Goal: Task Accomplishment & Management: Manage account settings

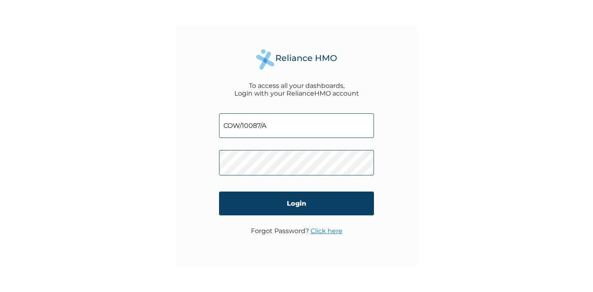
click at [254, 128] on input "COW/10087/A" at bounding box center [296, 125] width 155 height 25
type input "COW/10106/A"
click at [328, 232] on link "Click here" at bounding box center [327, 231] width 32 height 8
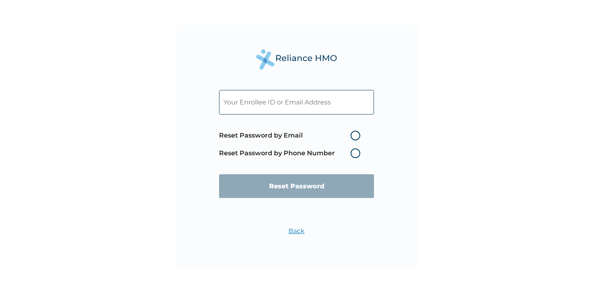
click at [354, 136] on label "Reset Password by Email" at bounding box center [291, 136] width 145 height 10
click at [352, 136] on input "Reset Password by Email" at bounding box center [346, 135] width 13 height 13
radio input "true"
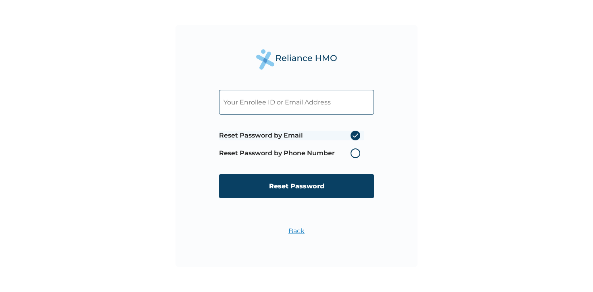
click at [296, 100] on input "text" at bounding box center [296, 102] width 155 height 25
type input "COW/10106/A"
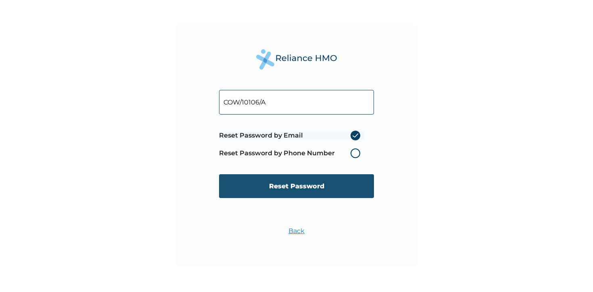
click at [316, 191] on input "Reset Password" at bounding box center [296, 186] width 155 height 24
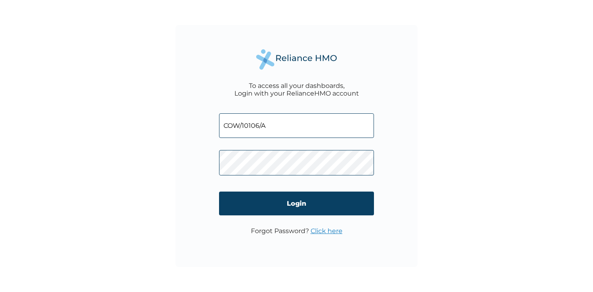
click at [330, 234] on link "Click here" at bounding box center [327, 231] width 32 height 8
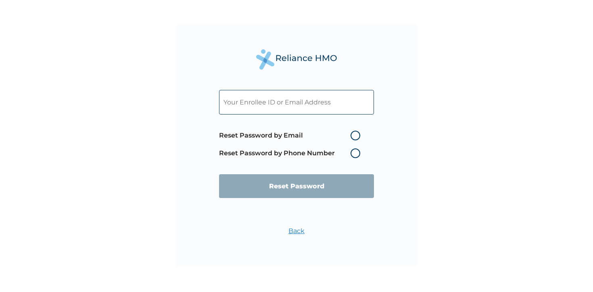
click at [356, 132] on label "Reset Password by Email" at bounding box center [291, 136] width 145 height 10
click at [352, 132] on input "Reset Password by Email" at bounding box center [346, 135] width 13 height 13
radio input "true"
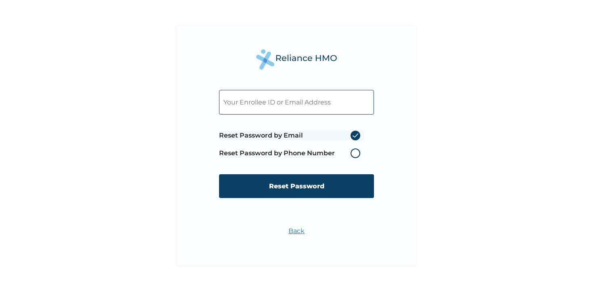
click at [262, 111] on input "text" at bounding box center [296, 102] width 155 height 25
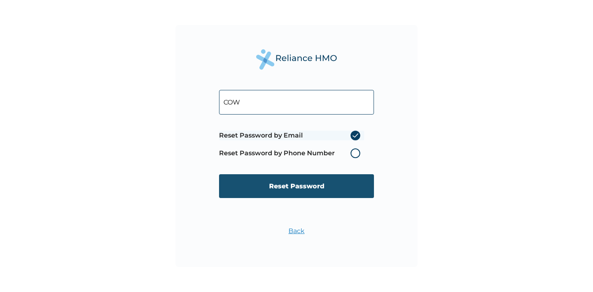
type input "COW/10106/A"
click at [308, 195] on input "Reset Password" at bounding box center [296, 186] width 155 height 24
